Goal: Information Seeking & Learning: Learn about a topic

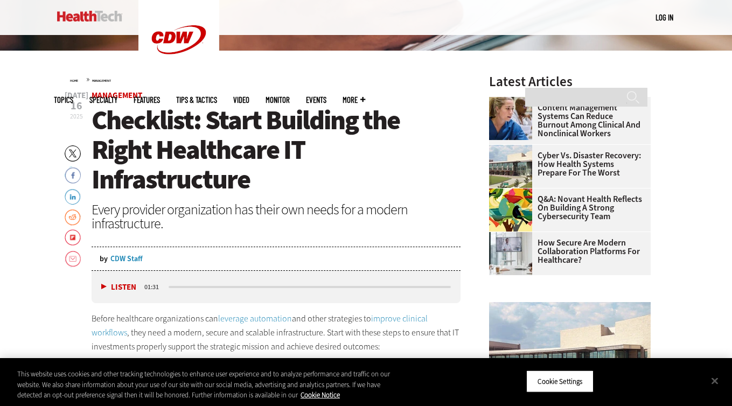
scroll to position [301, 0]
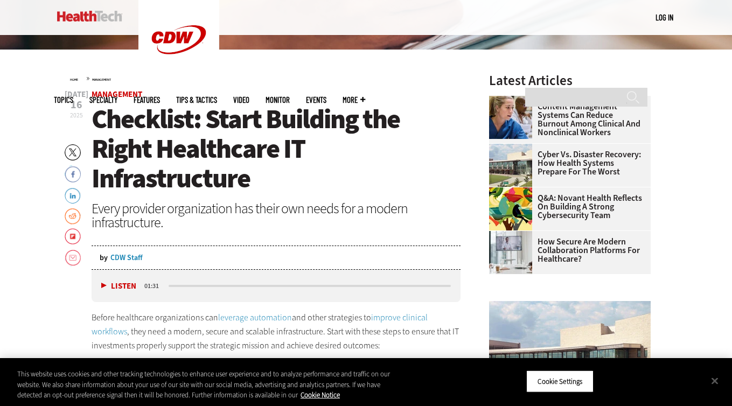
click at [542, 158] on link "Cyber vs. Disaster Recovery: How Health Systems Prepare for the Worst" at bounding box center [566, 163] width 155 height 26
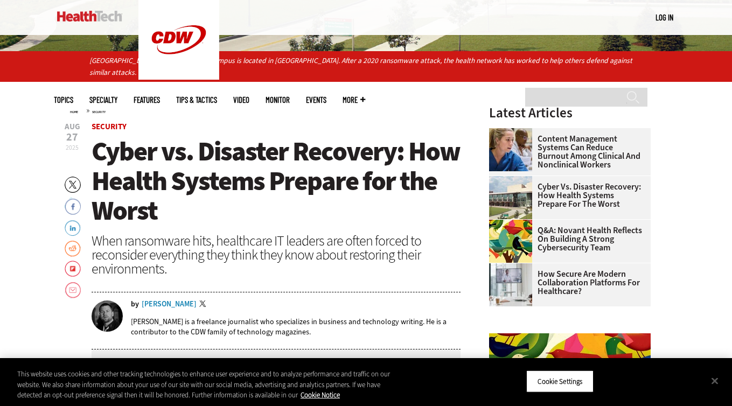
scroll to position [301, 0]
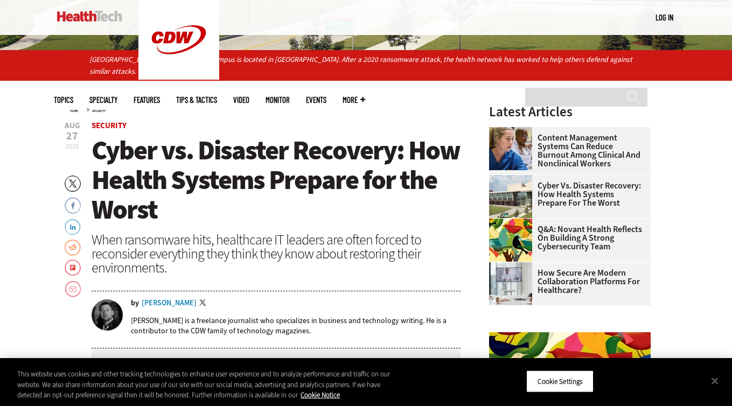
click at [581, 193] on link "Cyber vs. Disaster Recovery: How Health Systems Prepare for the Worst" at bounding box center [566, 194] width 155 height 26
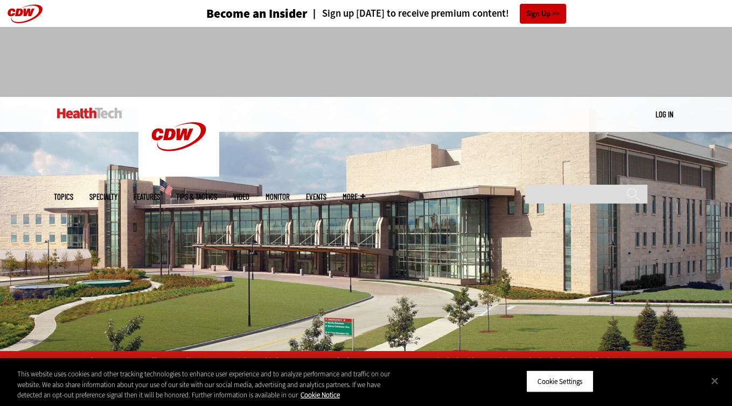
click at [217, 193] on link "Tips & Tactics" at bounding box center [196, 197] width 41 height 8
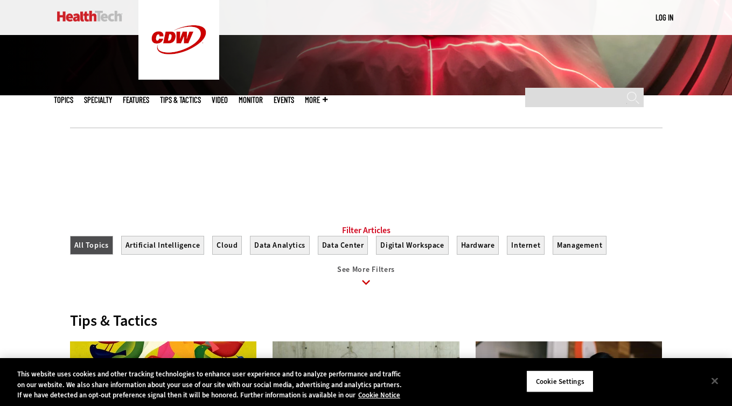
scroll to position [256, 0]
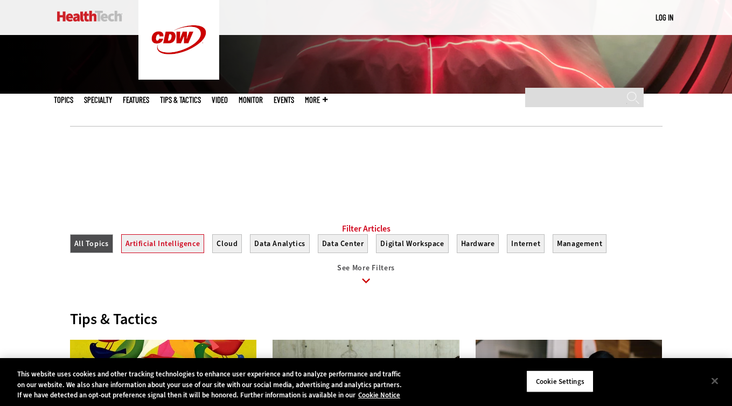
click at [169, 252] on button "Artificial Intelligence" at bounding box center [162, 243] width 83 height 19
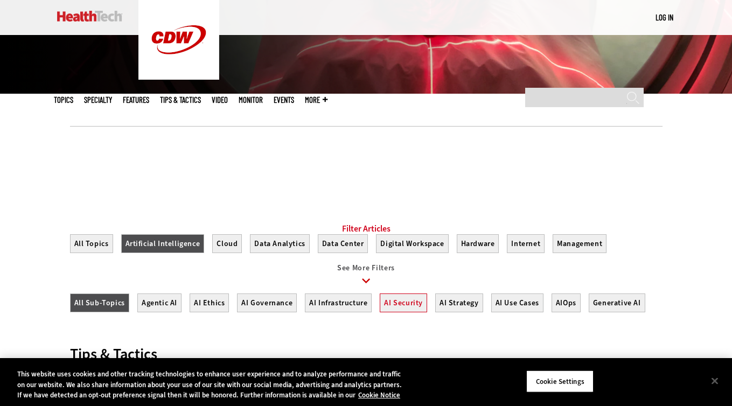
click at [392, 310] on button "AI Security" at bounding box center [403, 302] width 47 height 19
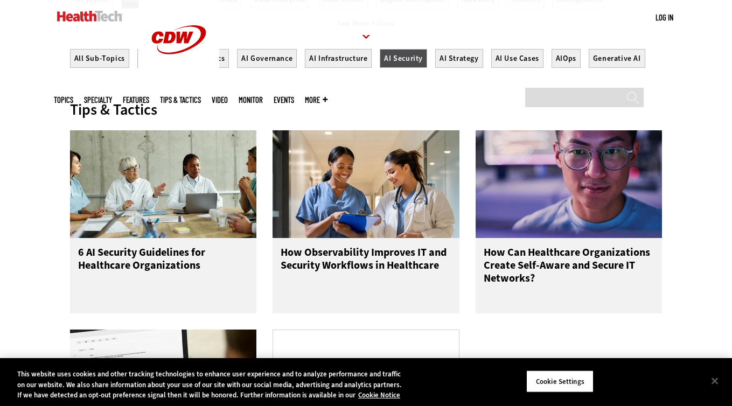
scroll to position [502, 0]
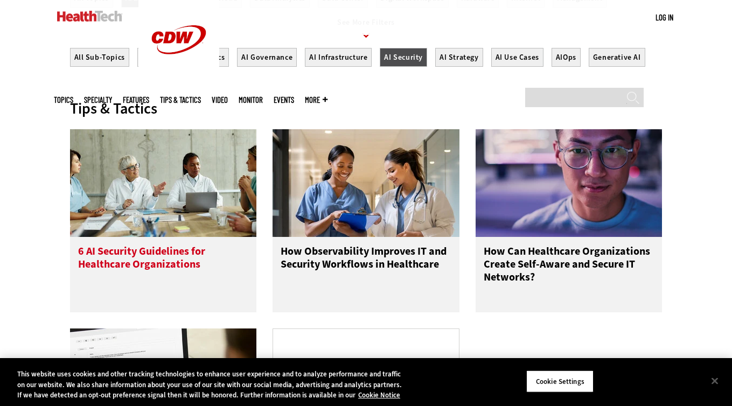
click at [186, 261] on h3 "6 AI Security Guidelines for Healthcare Organizations" at bounding box center [163, 266] width 171 height 43
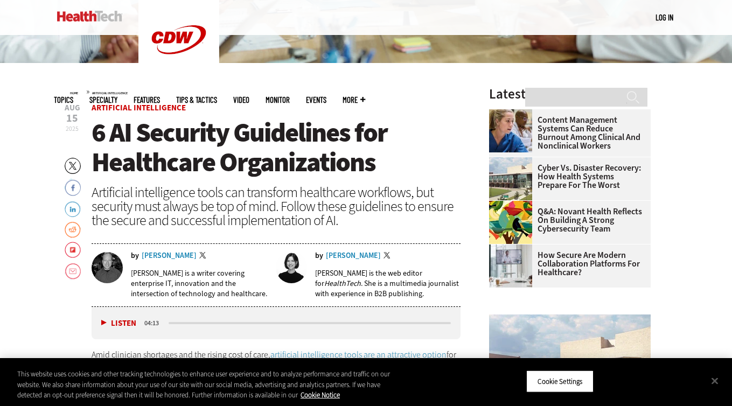
scroll to position [292, 0]
